Goal: Task Accomplishment & Management: Manage account settings

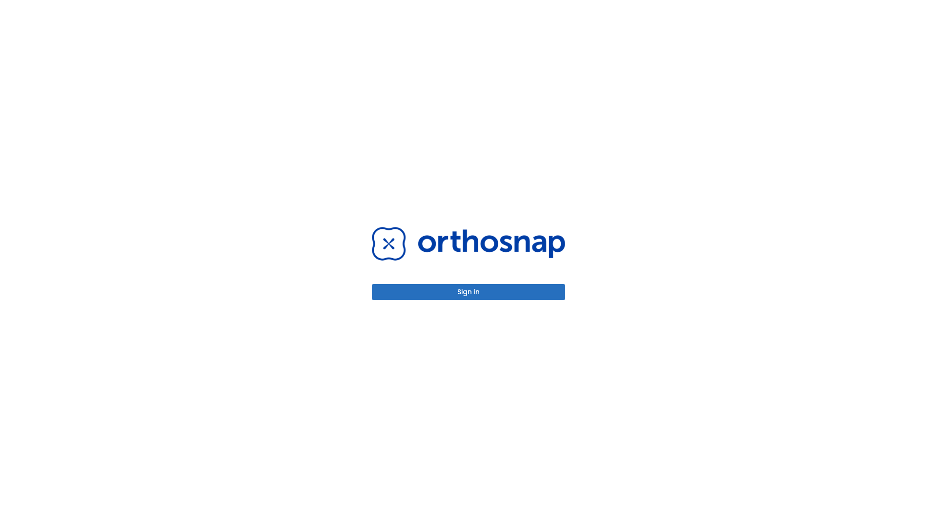
click at [468, 292] on button "Sign in" at bounding box center [468, 292] width 193 height 16
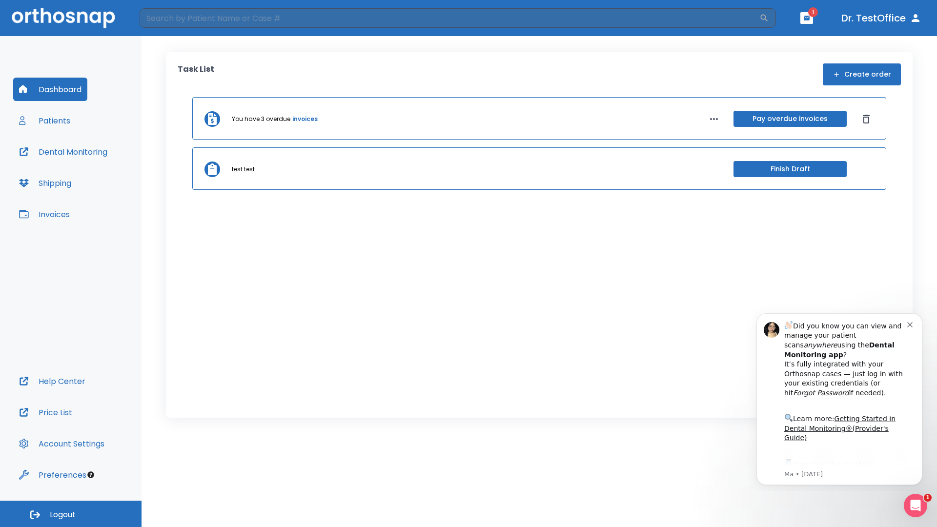
click at [71, 514] on span "Logout" at bounding box center [63, 514] width 26 height 11
